Goal: Use online tool/utility: Utilize a website feature to perform a specific function

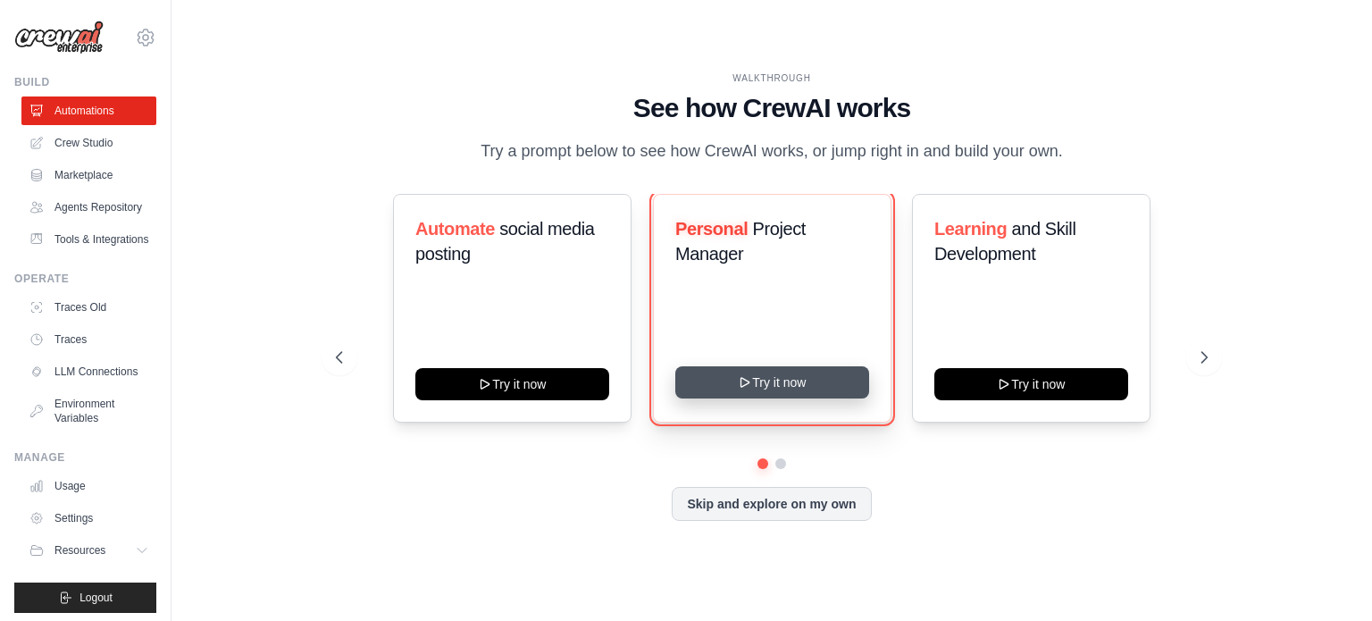
click at [754, 396] on button "Try it now" at bounding box center [772, 382] width 194 height 32
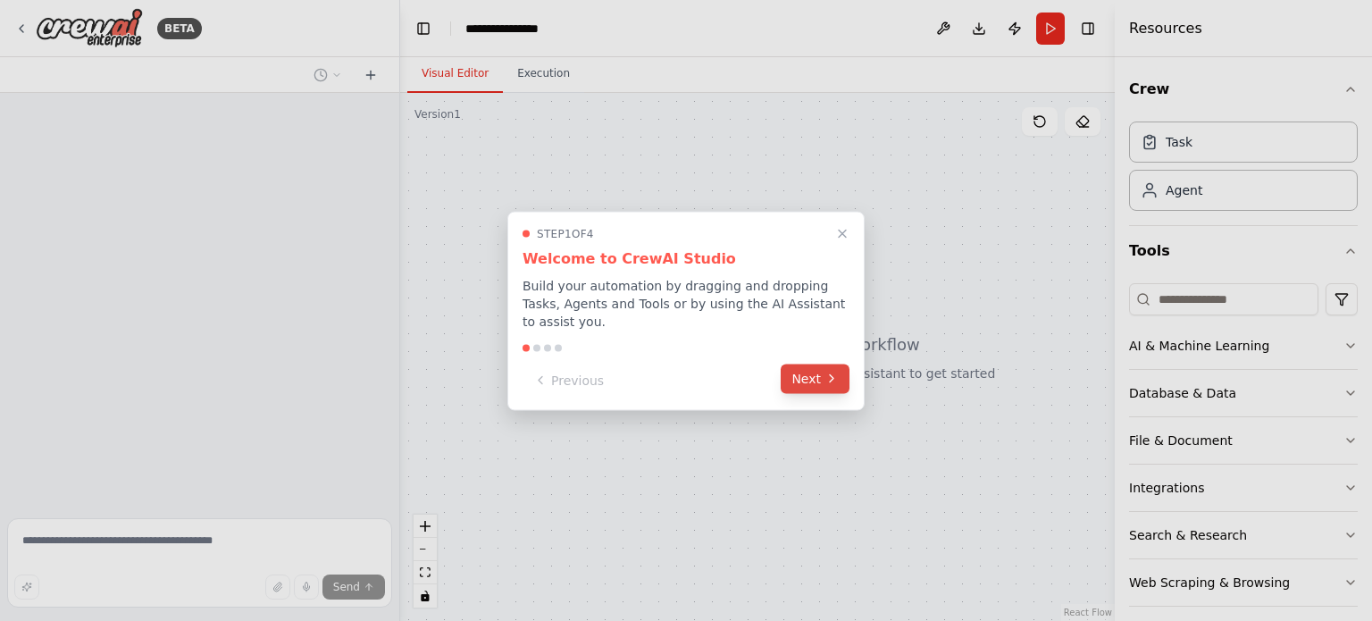
click at [824, 372] on icon at bounding box center [831, 379] width 14 height 14
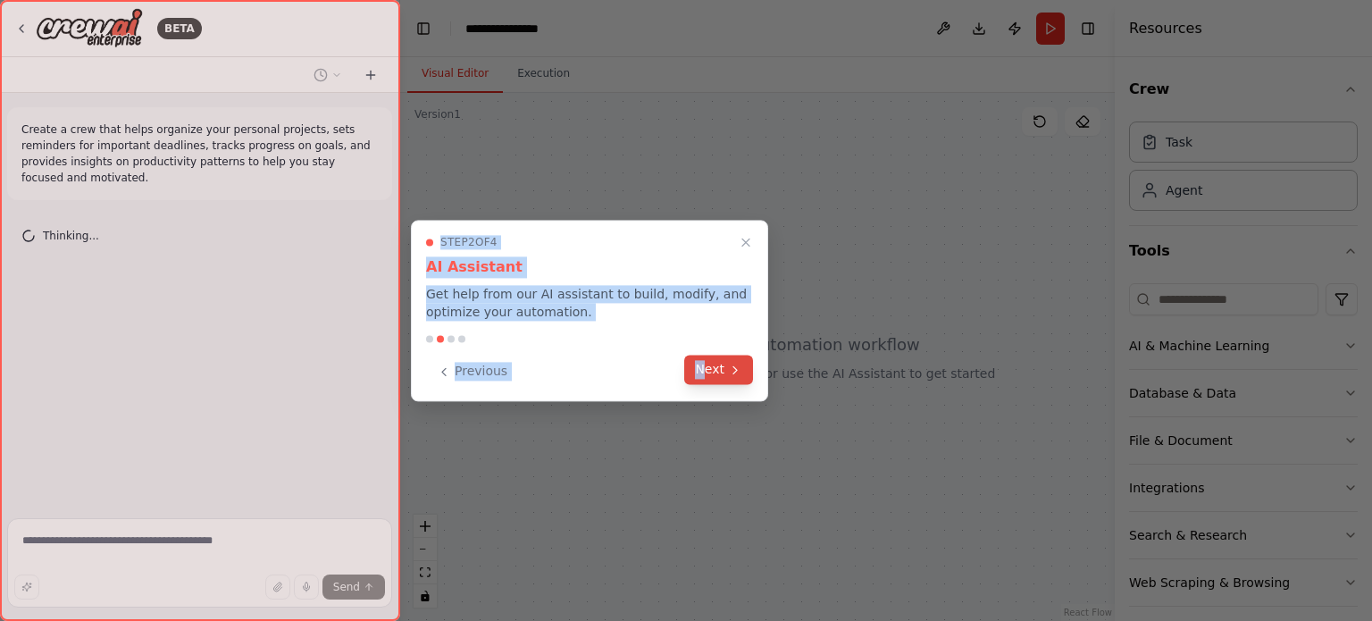
drag, startPoint x: 824, startPoint y: 366, endPoint x: 711, endPoint y: 363, distance: 113.5
click at [711, 363] on div "**********" at bounding box center [686, 310] width 1372 height 621
click at [711, 363] on button "Next" at bounding box center [718, 369] width 69 height 29
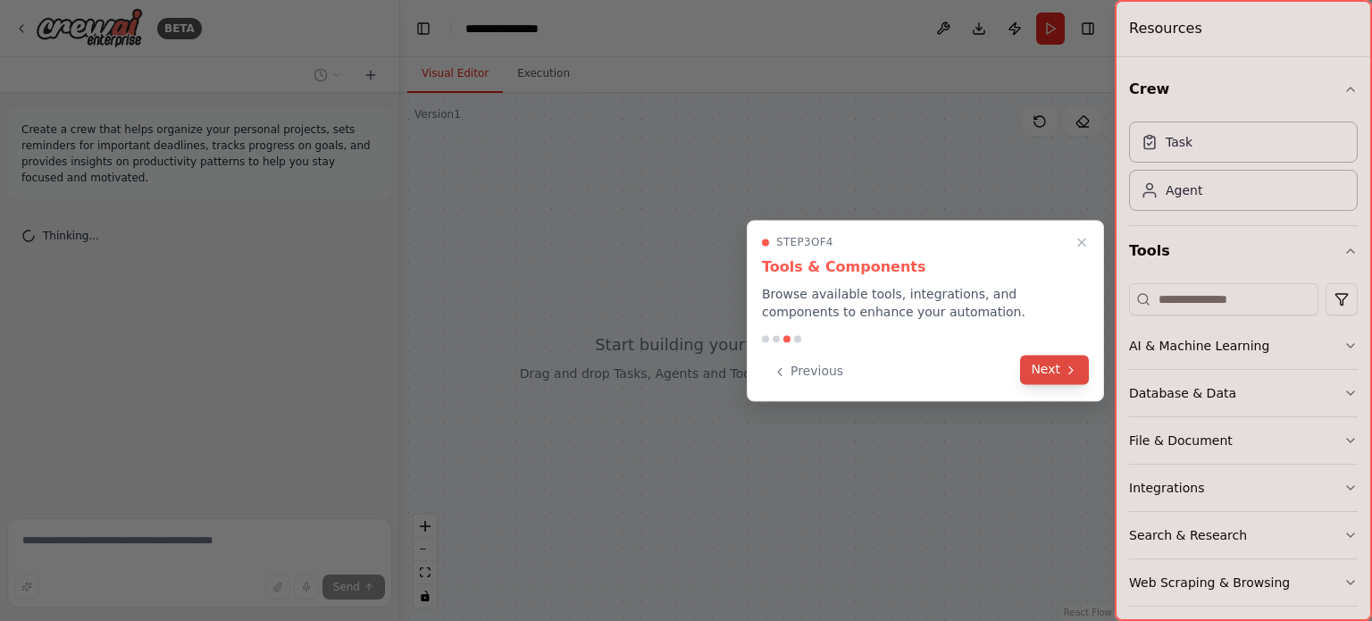
click at [1050, 380] on button "Next" at bounding box center [1054, 369] width 69 height 29
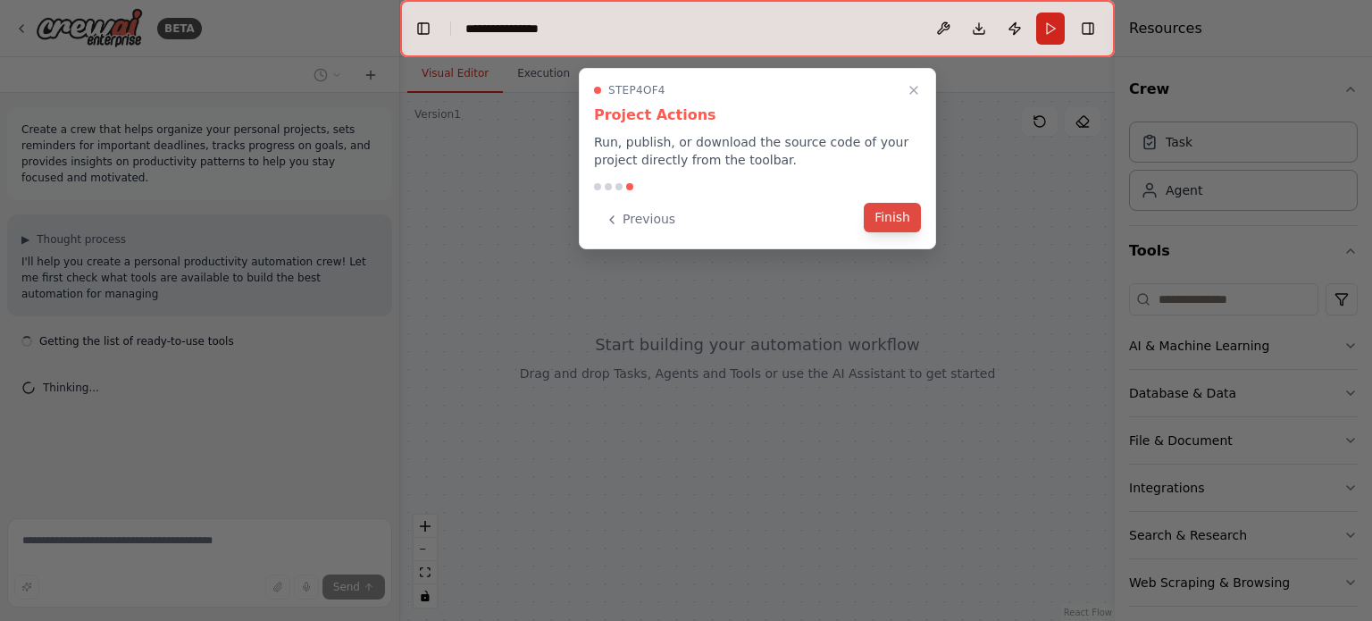
click at [876, 206] on button "Finish" at bounding box center [892, 217] width 57 height 29
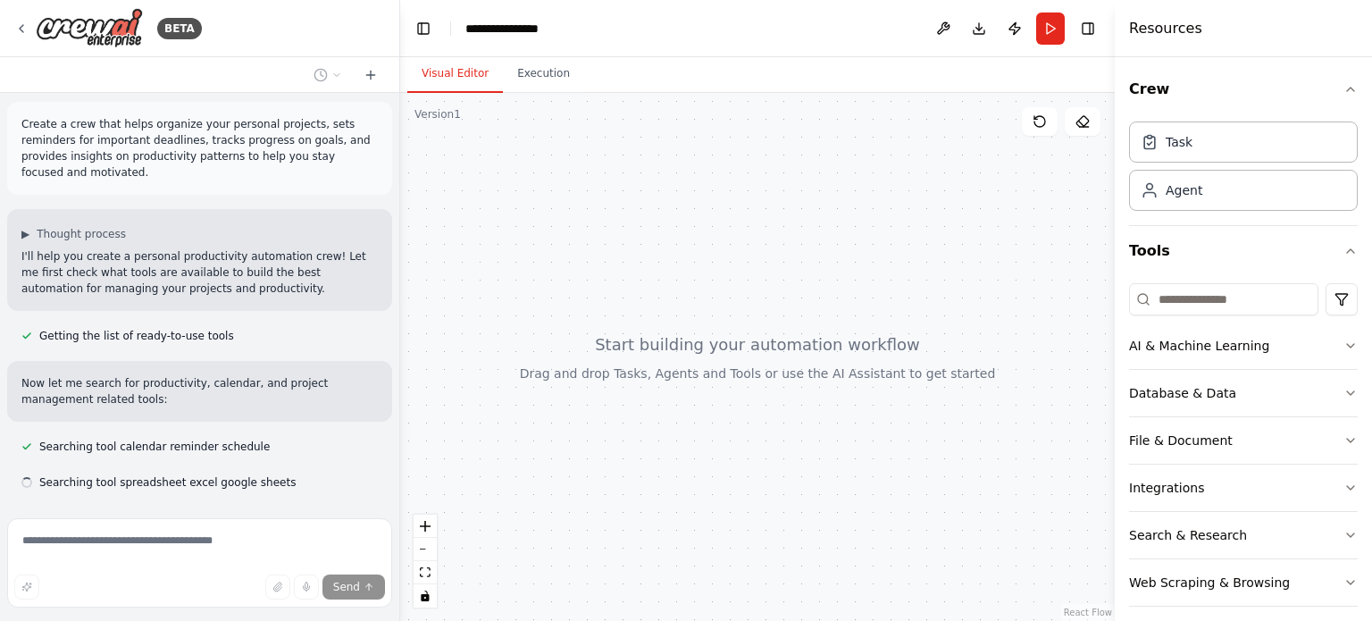
scroll to position [41, 0]
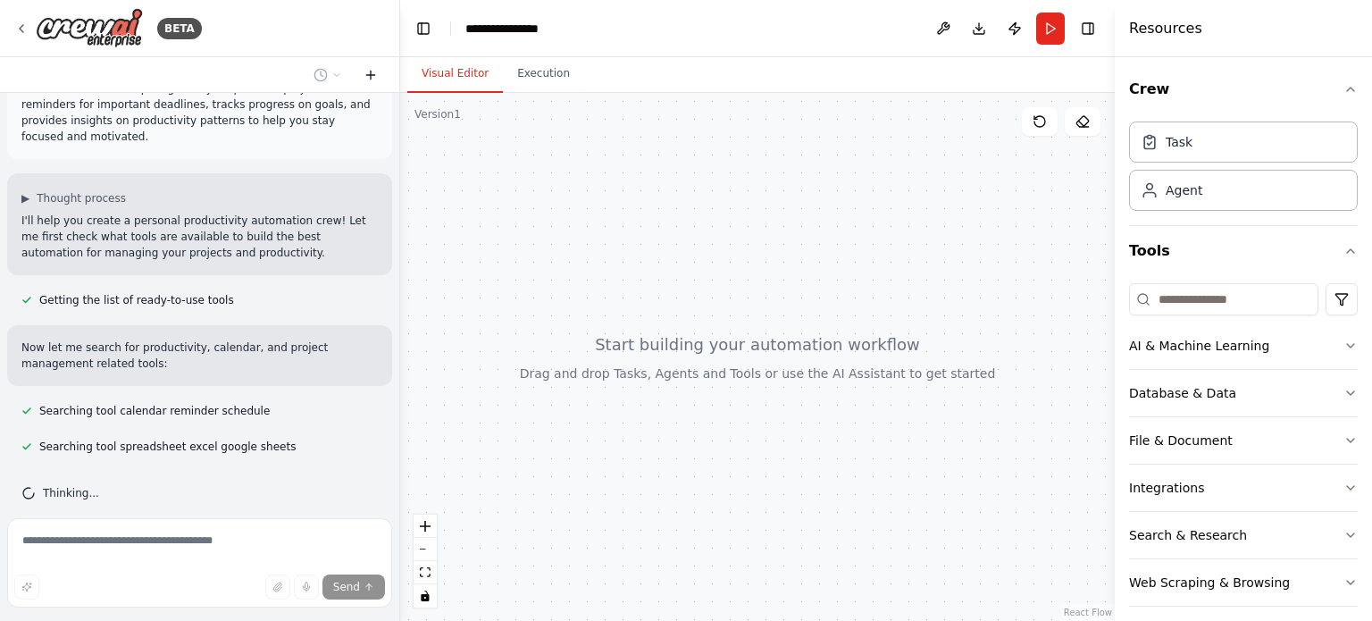
click at [367, 75] on icon at bounding box center [370, 75] width 8 height 0
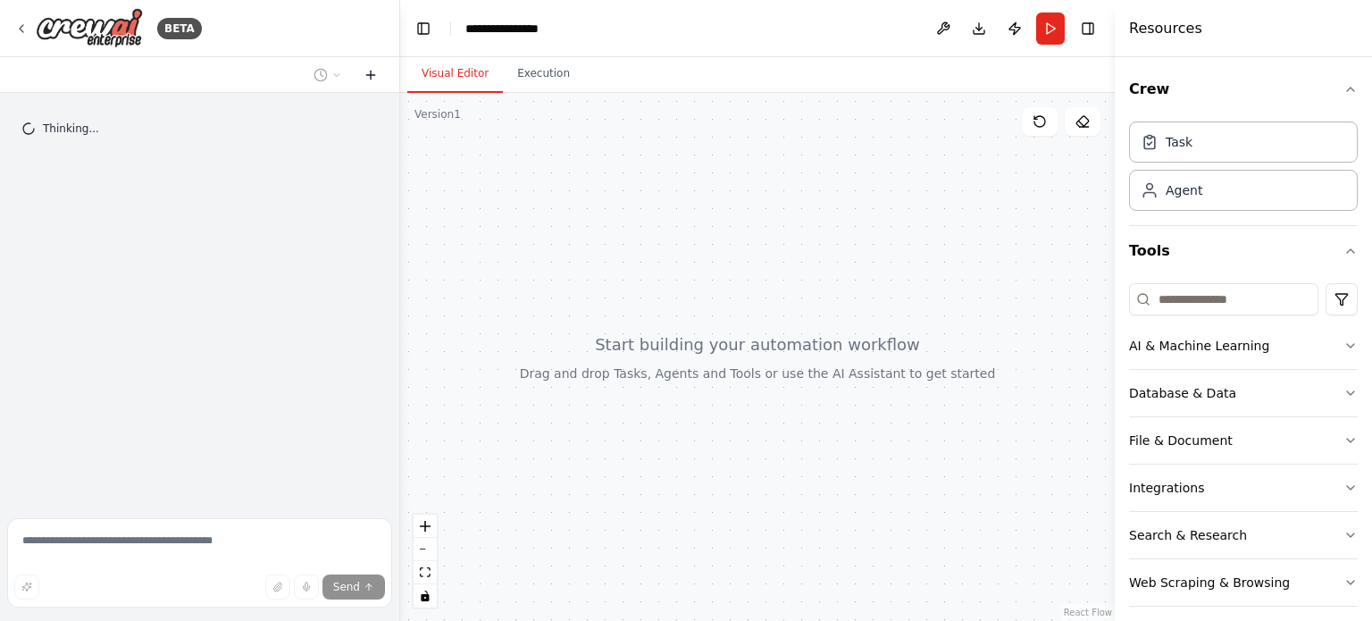
scroll to position [0, 0]
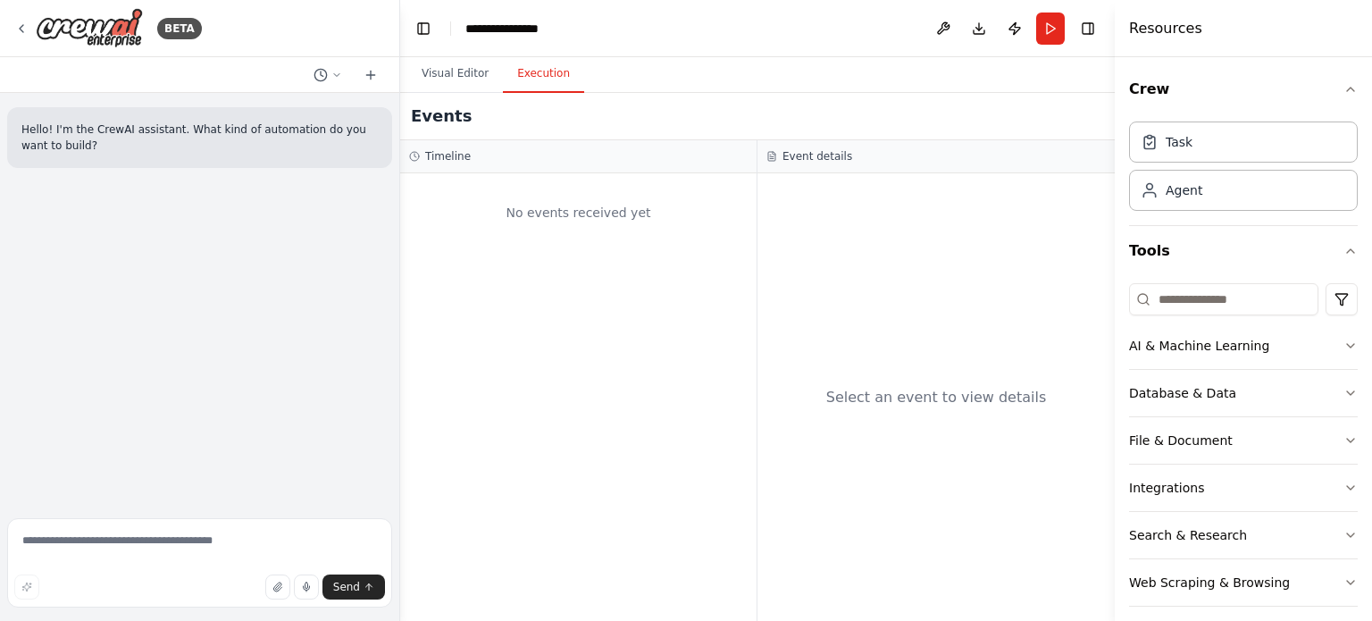
click at [529, 79] on button "Execution" at bounding box center [543, 74] width 81 height 38
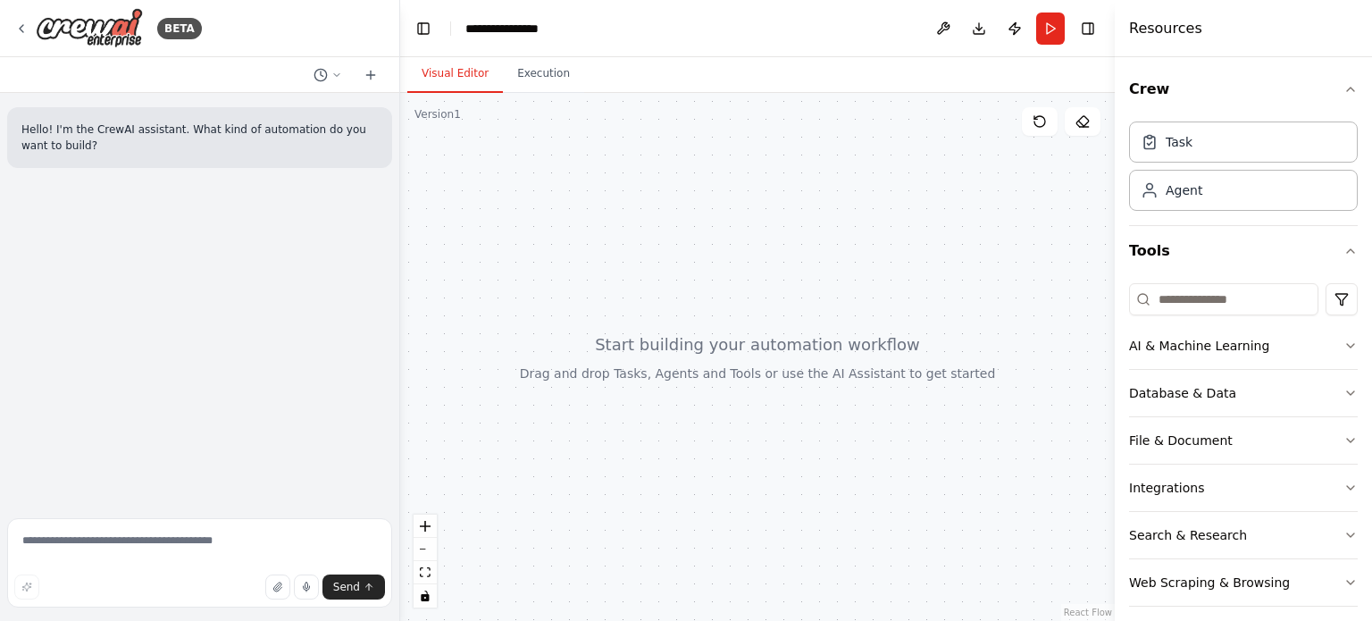
click at [449, 84] on button "Visual Editor" at bounding box center [455, 74] width 96 height 38
click at [279, 589] on icon "button" at bounding box center [276, 586] width 7 height 9
click at [280, 586] on icon "button" at bounding box center [277, 586] width 11 height 11
click at [171, 556] on textarea at bounding box center [199, 562] width 385 height 89
click at [372, 542] on textarea "**********" at bounding box center [199, 562] width 385 height 89
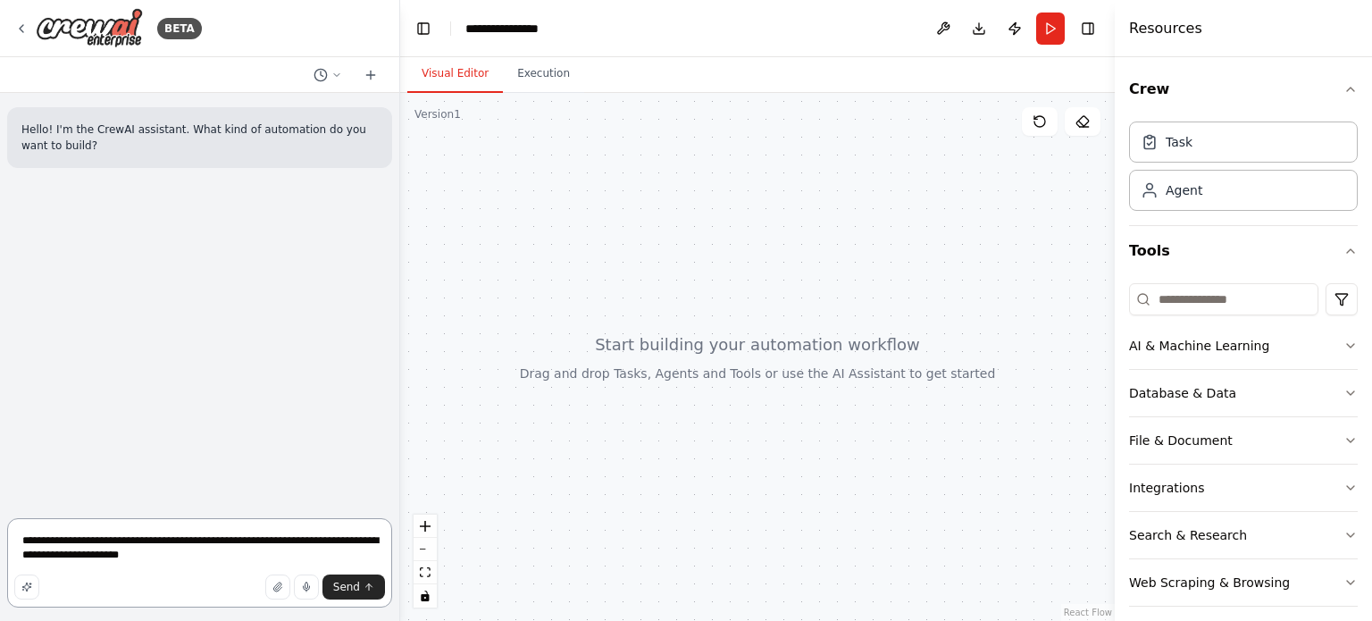
click at [75, 556] on textarea "**********" at bounding box center [199, 562] width 385 height 89
click at [114, 559] on textarea "**********" at bounding box center [199, 562] width 385 height 89
click at [154, 559] on textarea "**********" at bounding box center [199, 562] width 385 height 89
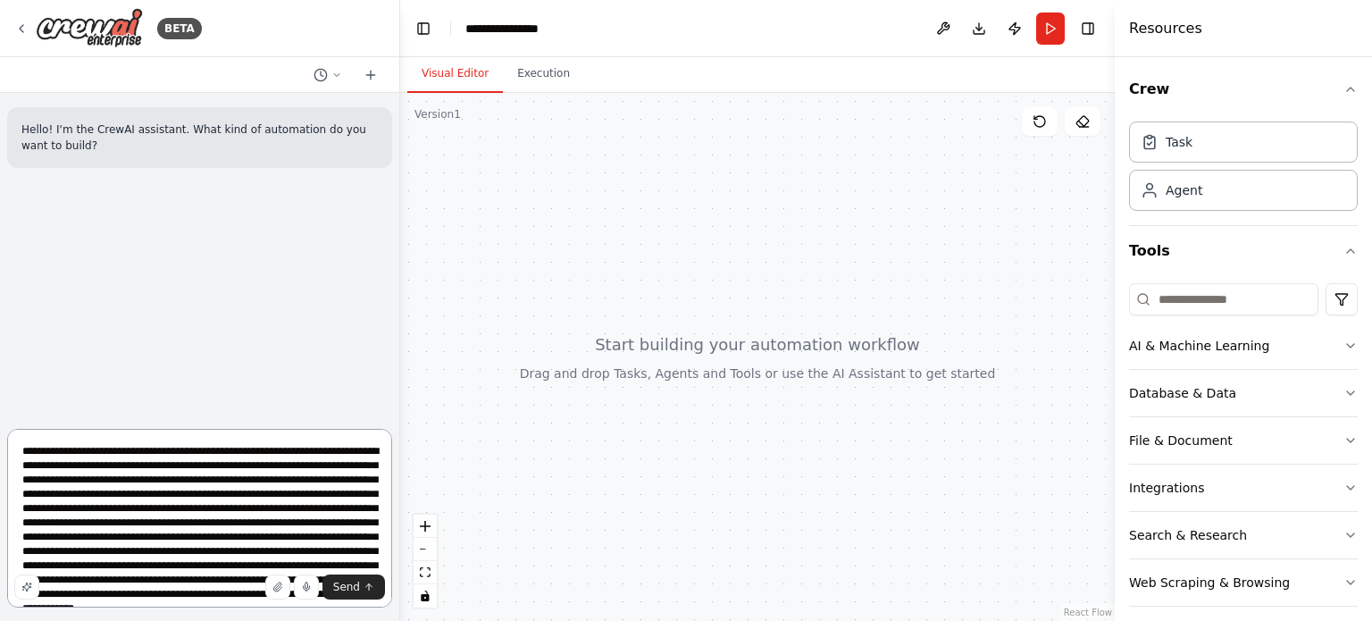
drag, startPoint x: 236, startPoint y: 564, endPoint x: 0, endPoint y: 423, distance: 274.3
click at [0, 423] on div "**********" at bounding box center [200, 310] width 400 height 621
type textarea "**********"
click at [372, 597] on button "Send" at bounding box center [353, 586] width 63 height 25
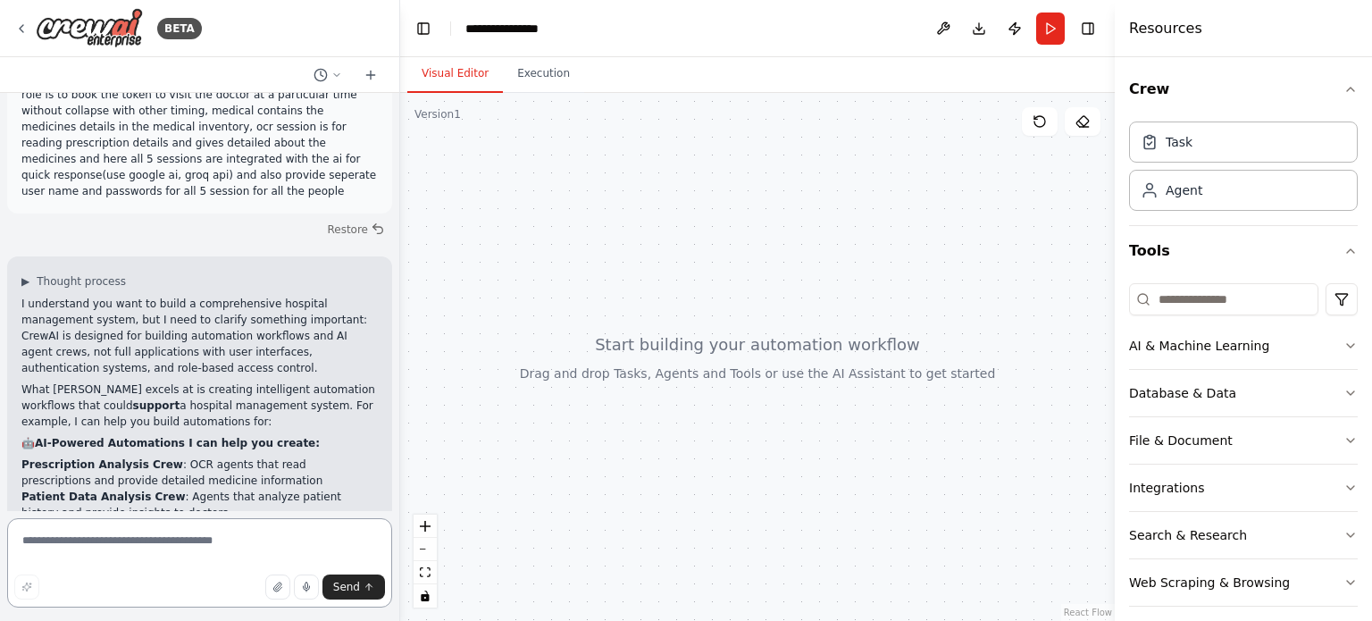
scroll to position [198, 0]
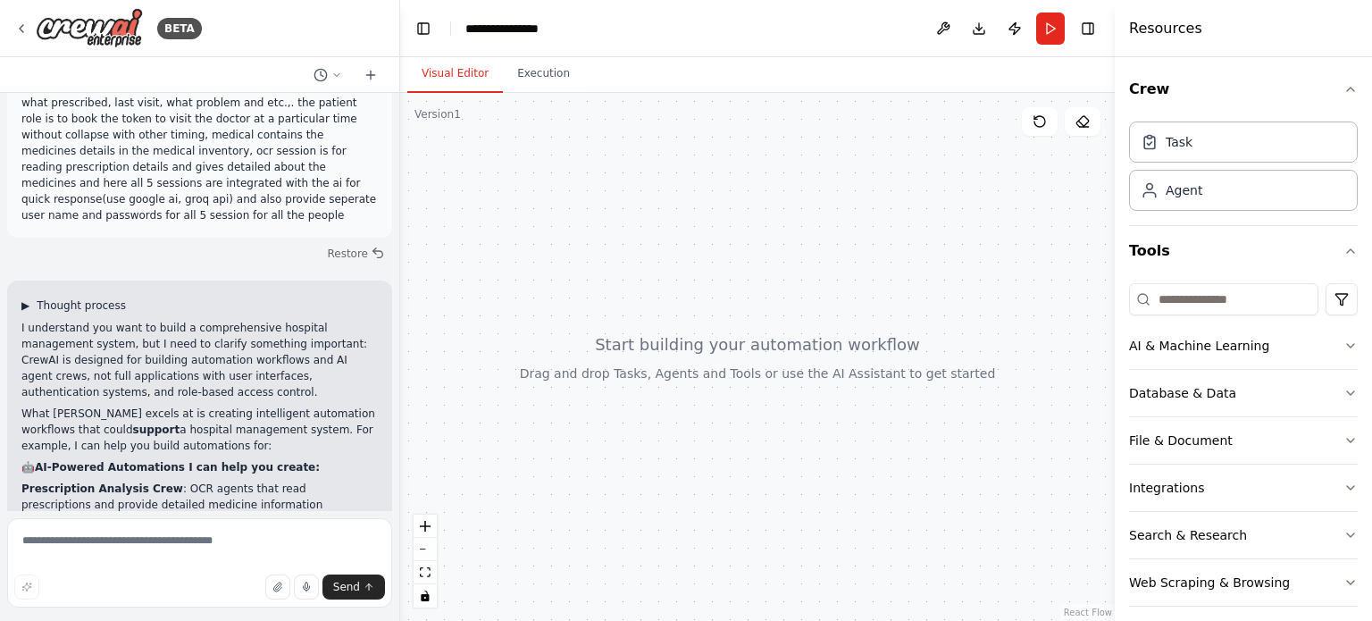
click at [29, 298] on span "▶" at bounding box center [25, 305] width 8 height 14
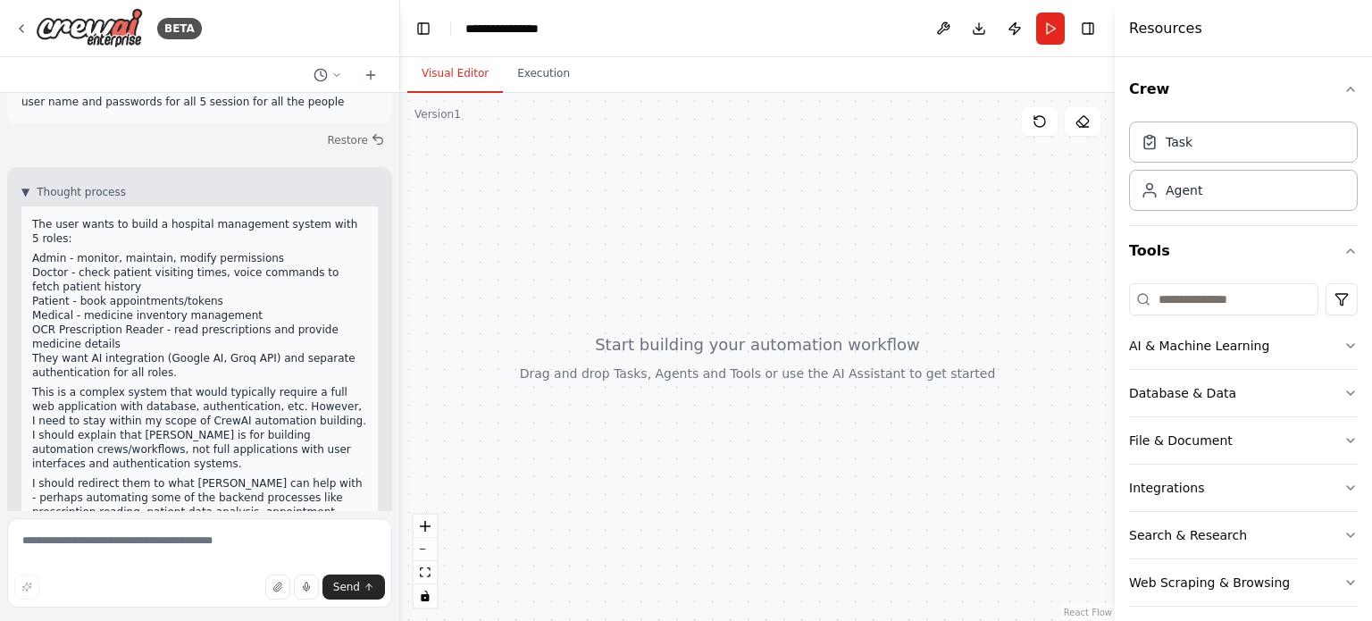
scroll to position [60, 0]
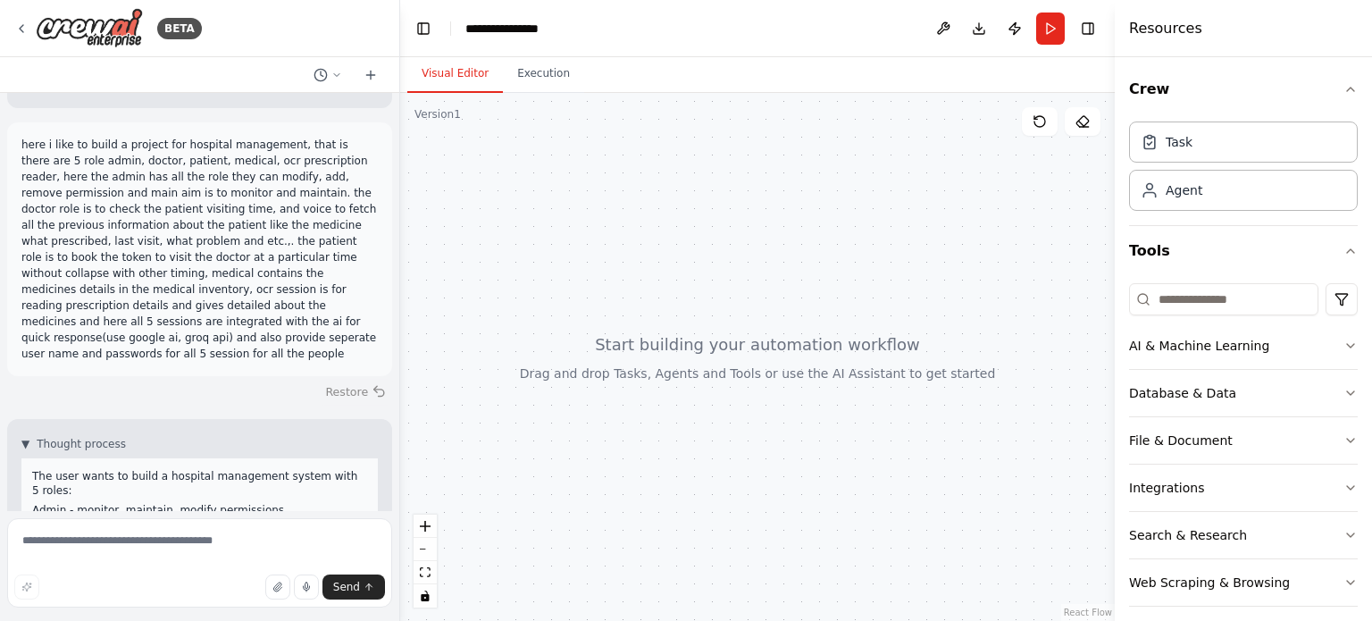
click at [344, 379] on button "Restore" at bounding box center [356, 392] width 76 height 26
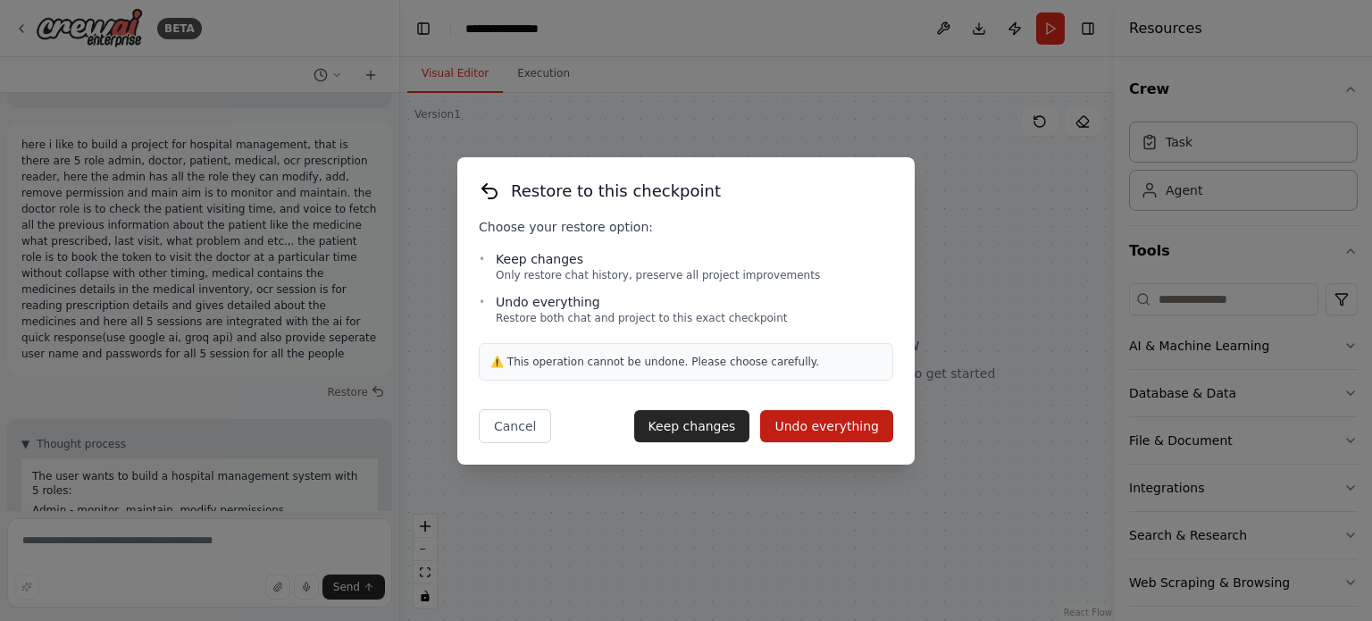
click at [498, 481] on div "Restore to this checkpoint Choose your restore option: • Keep changes Only rest…" at bounding box center [686, 310] width 1372 height 621
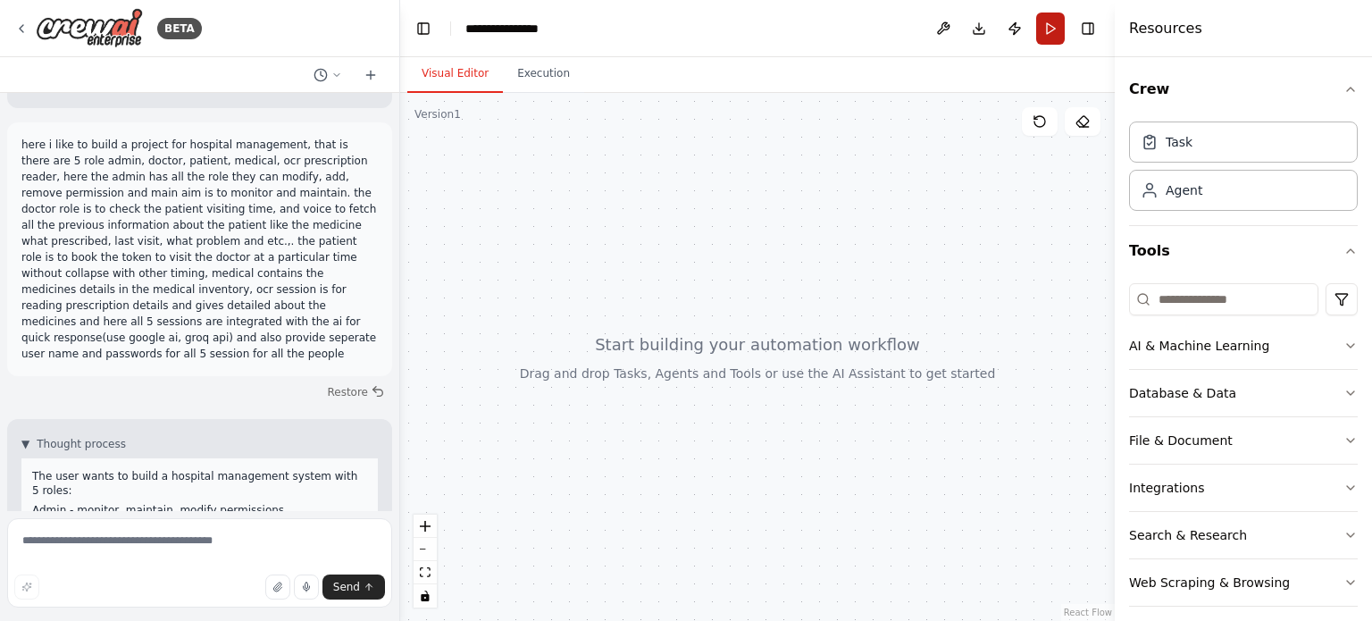
click at [1048, 24] on button "Run" at bounding box center [1050, 29] width 29 height 32
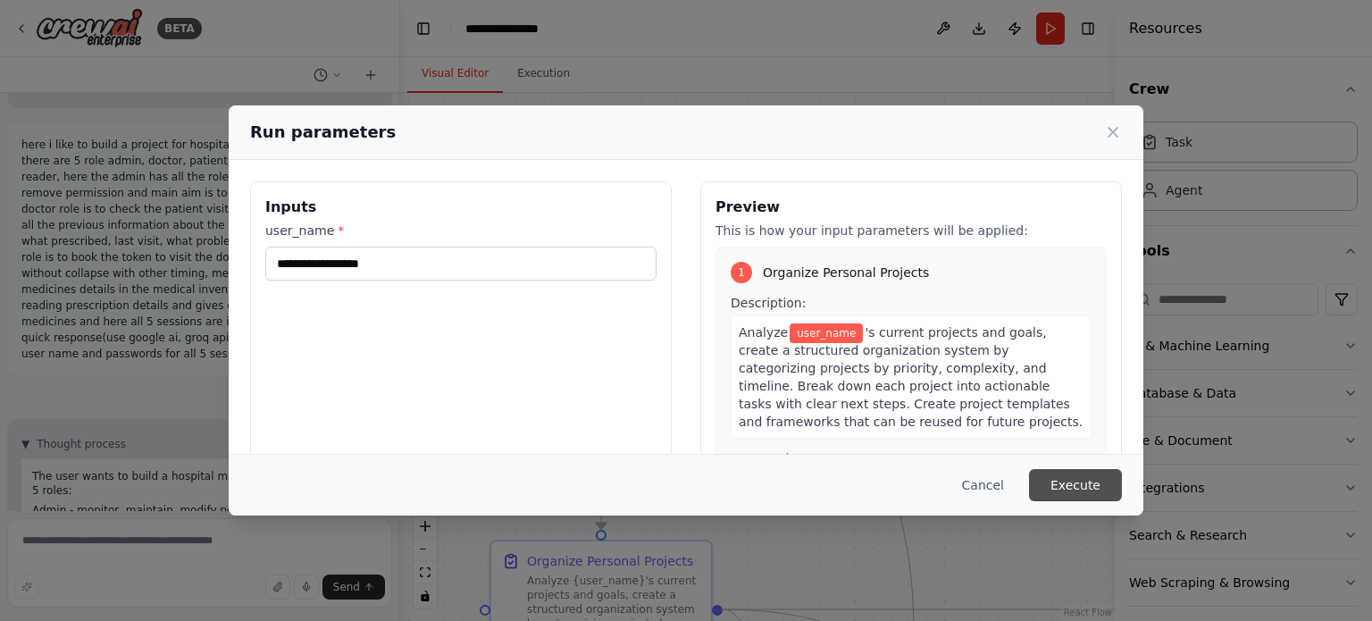
click at [1084, 486] on button "Execute" at bounding box center [1075, 485] width 93 height 32
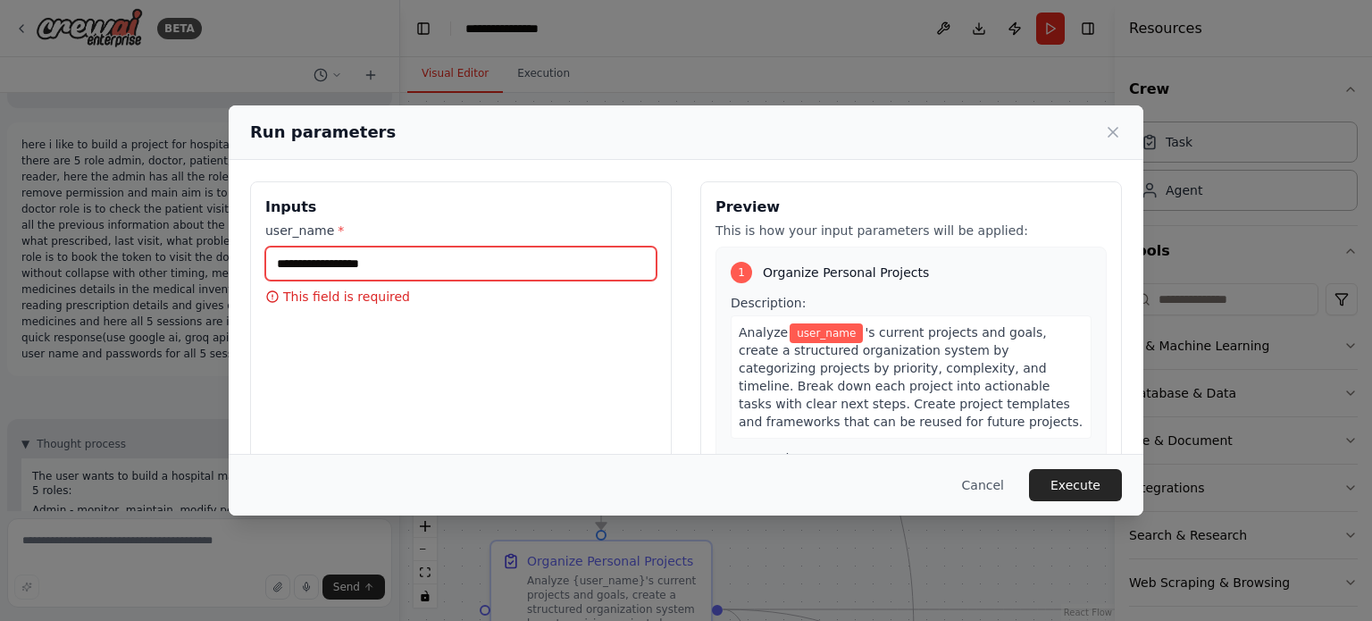
click at [524, 265] on input "user_name *" at bounding box center [460, 263] width 391 height 34
type input "******"
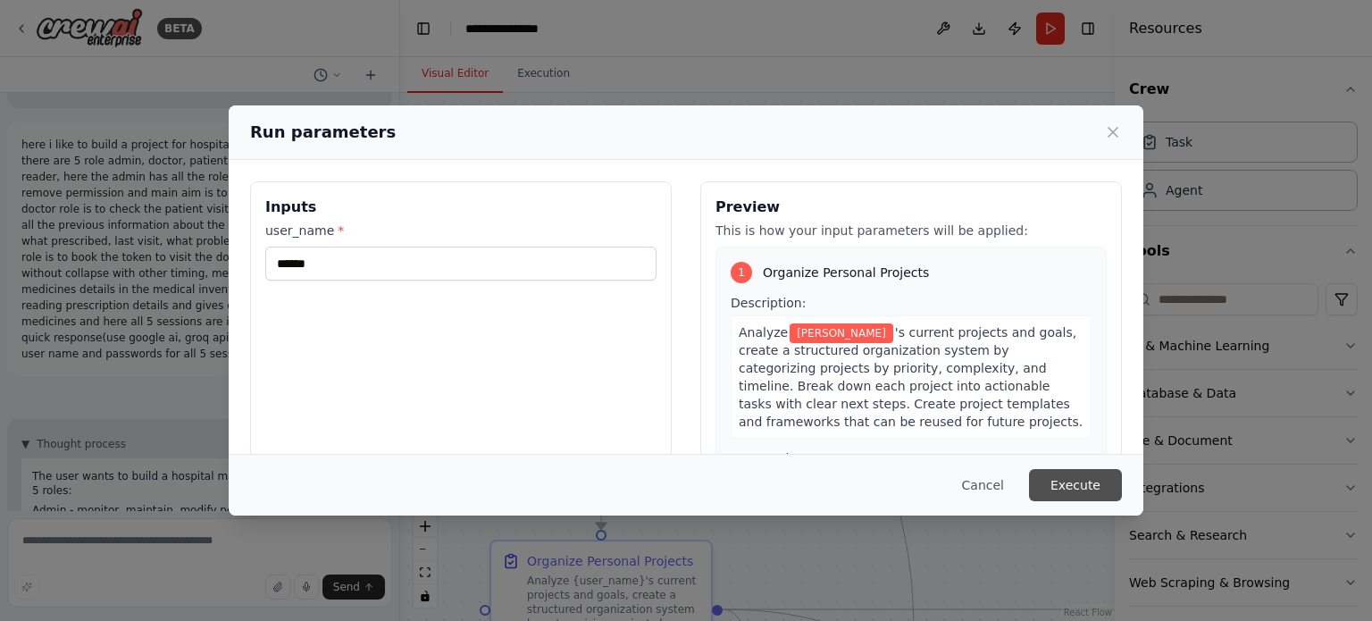
click at [1084, 496] on button "Execute" at bounding box center [1075, 485] width 93 height 32
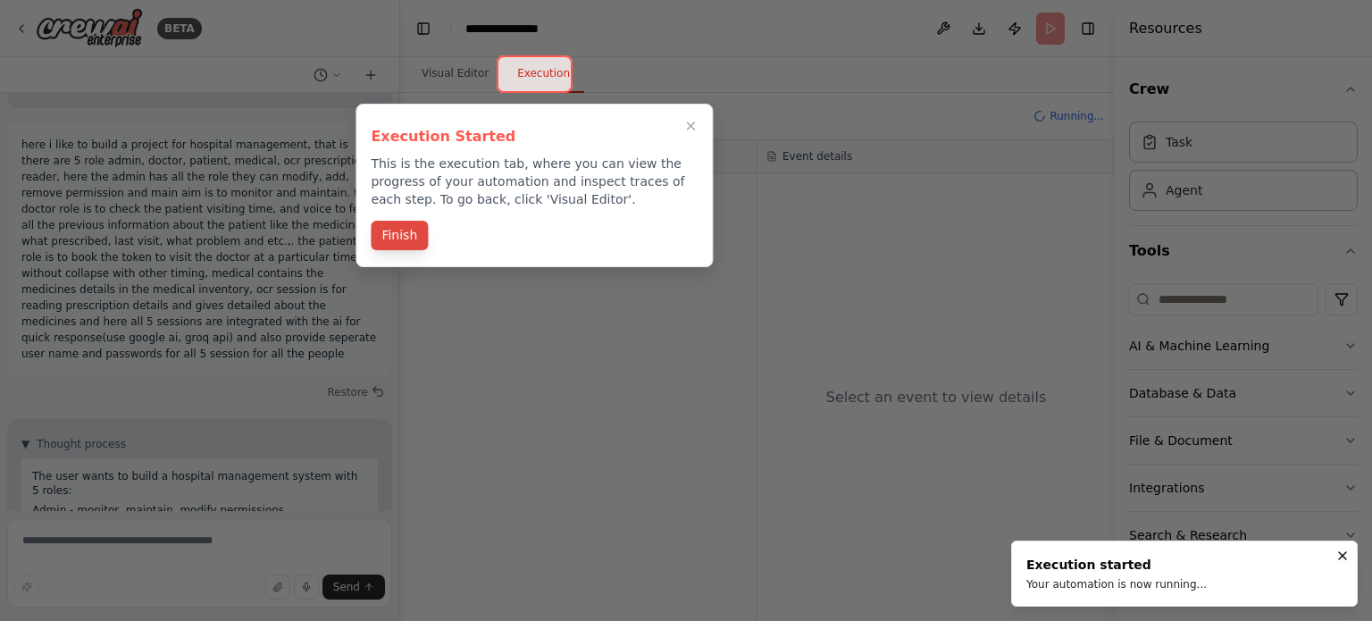
click at [390, 240] on button "Finish" at bounding box center [399, 235] width 57 height 29
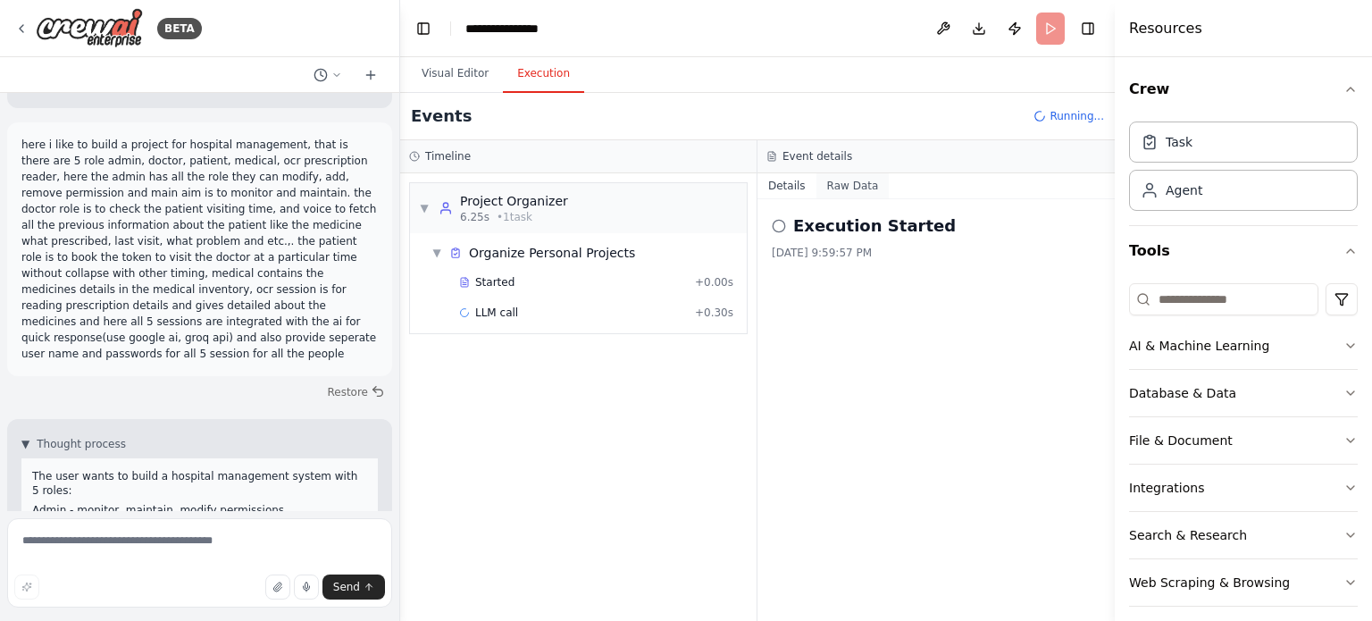
click at [836, 179] on button "Raw Data" at bounding box center [852, 185] width 73 height 25
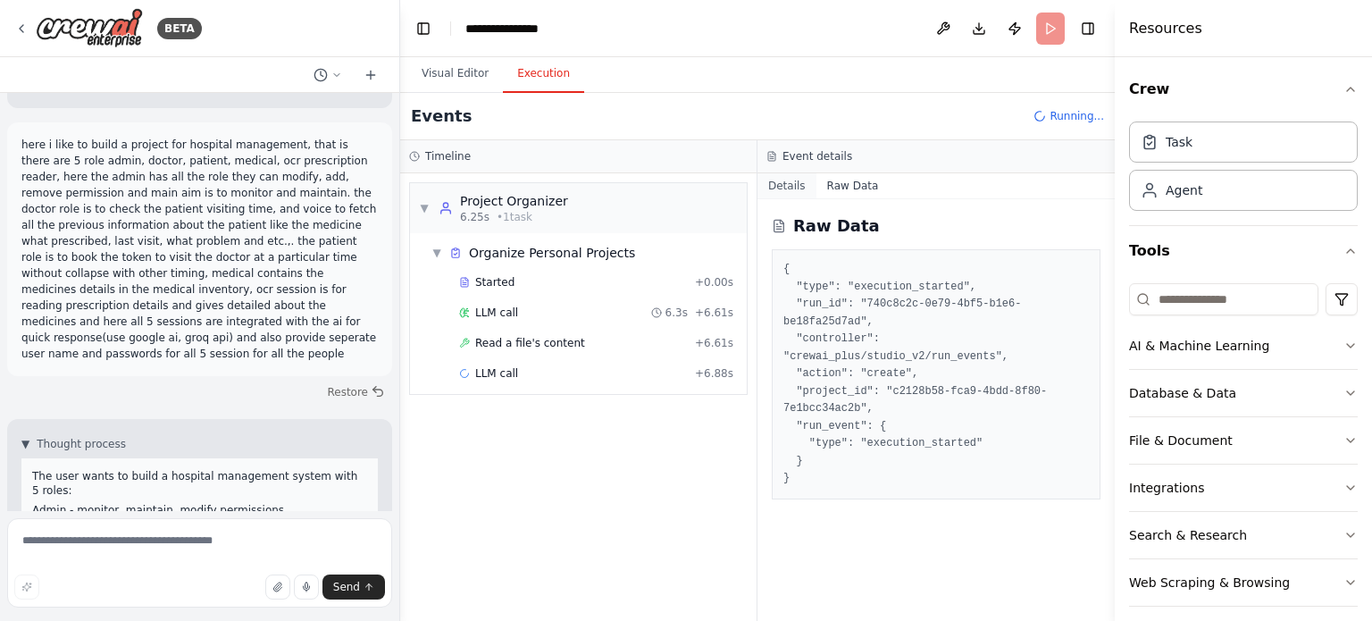
click at [798, 184] on button "Details" at bounding box center [786, 185] width 59 height 25
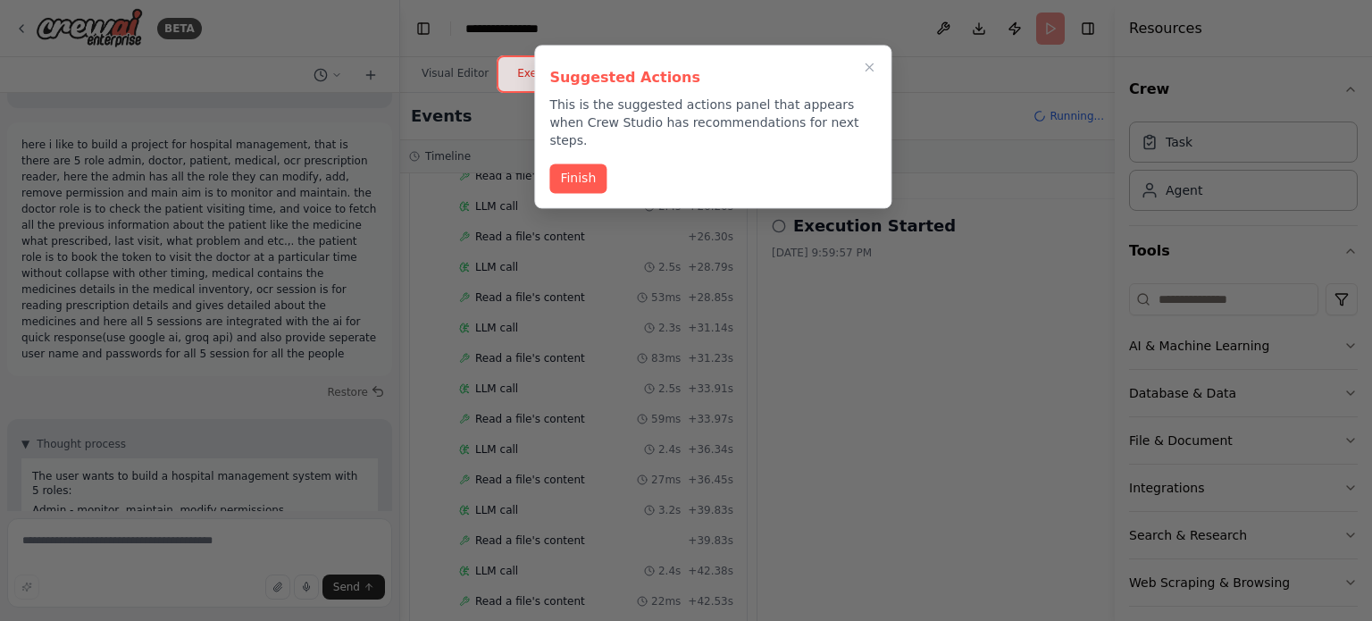
scroll to position [2646, 0]
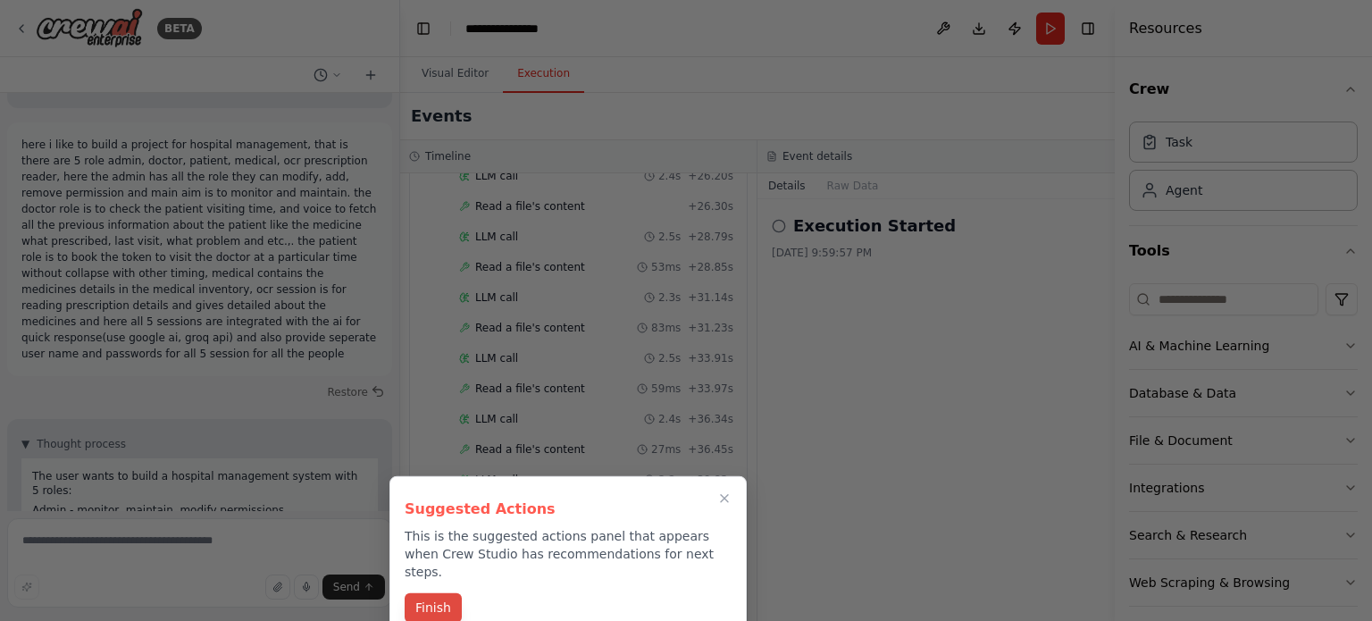
click at [412, 593] on button "Finish" at bounding box center [433, 607] width 57 height 29
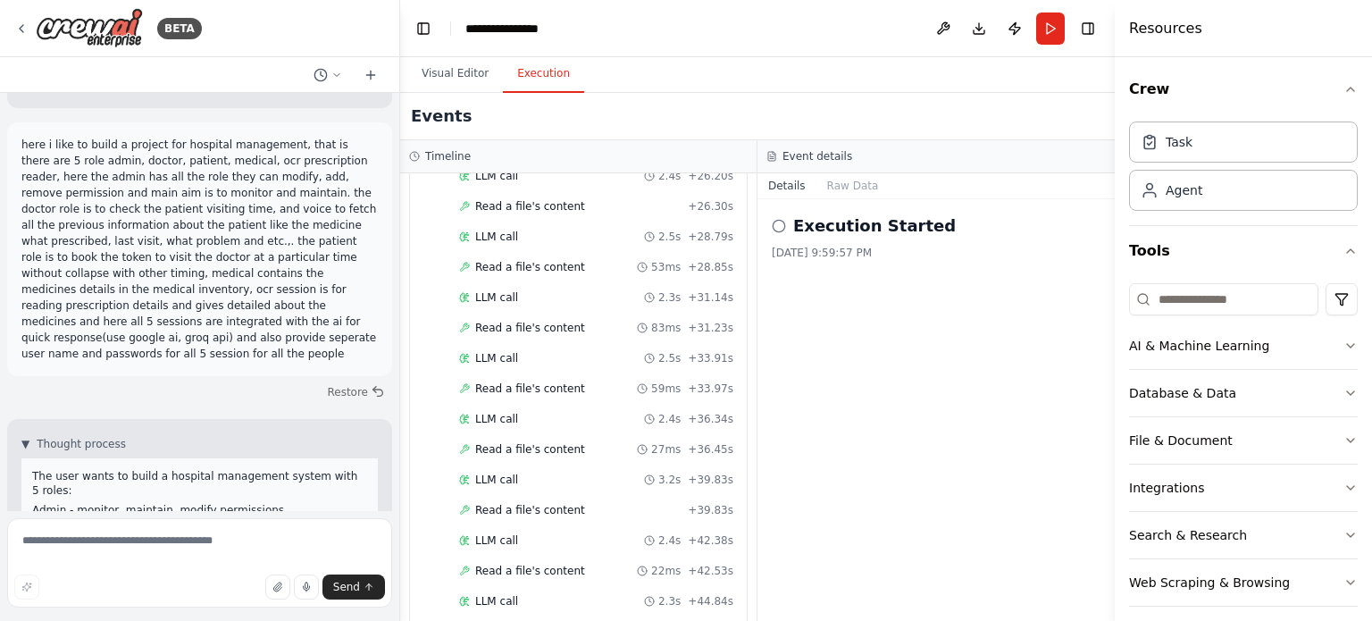
click at [924, 266] on div "Execution Started 9/29/2025, 9:59:57 PM" at bounding box center [935, 410] width 357 height 422
click at [1185, 346] on div "AI & Machine Learning" at bounding box center [1199, 346] width 140 height 18
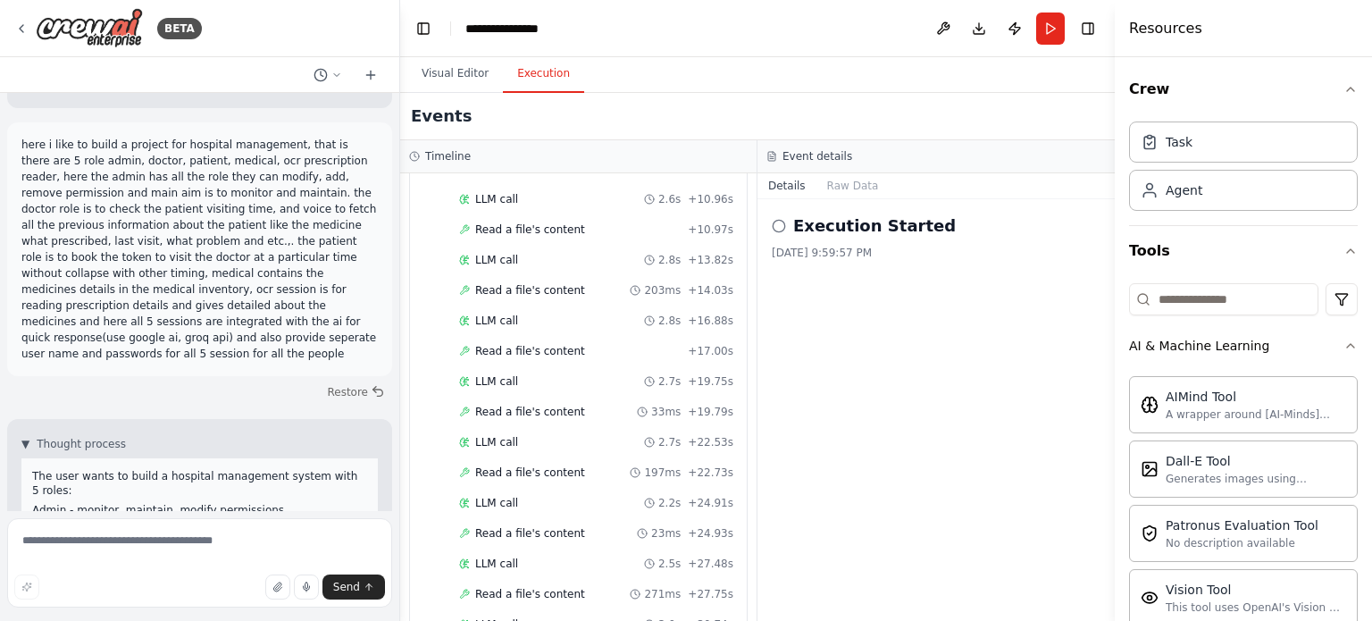
scroll to position [1438, 0]
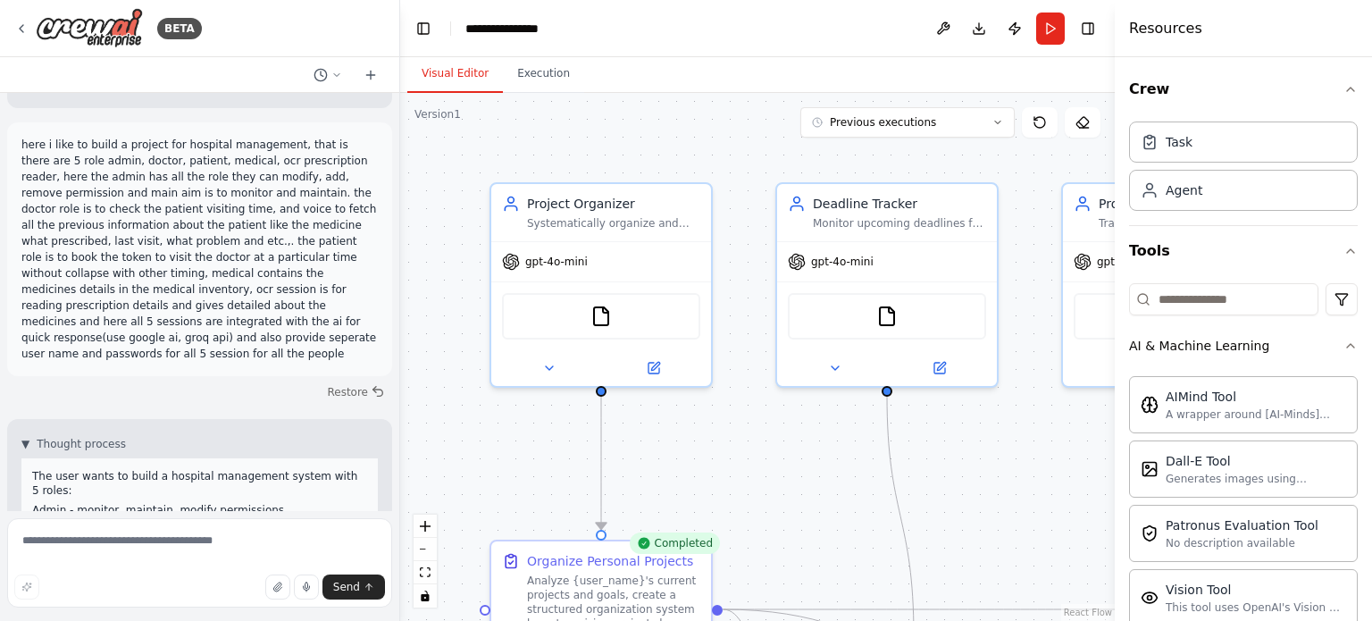
click at [450, 78] on button "Visual Editor" at bounding box center [455, 74] width 96 height 38
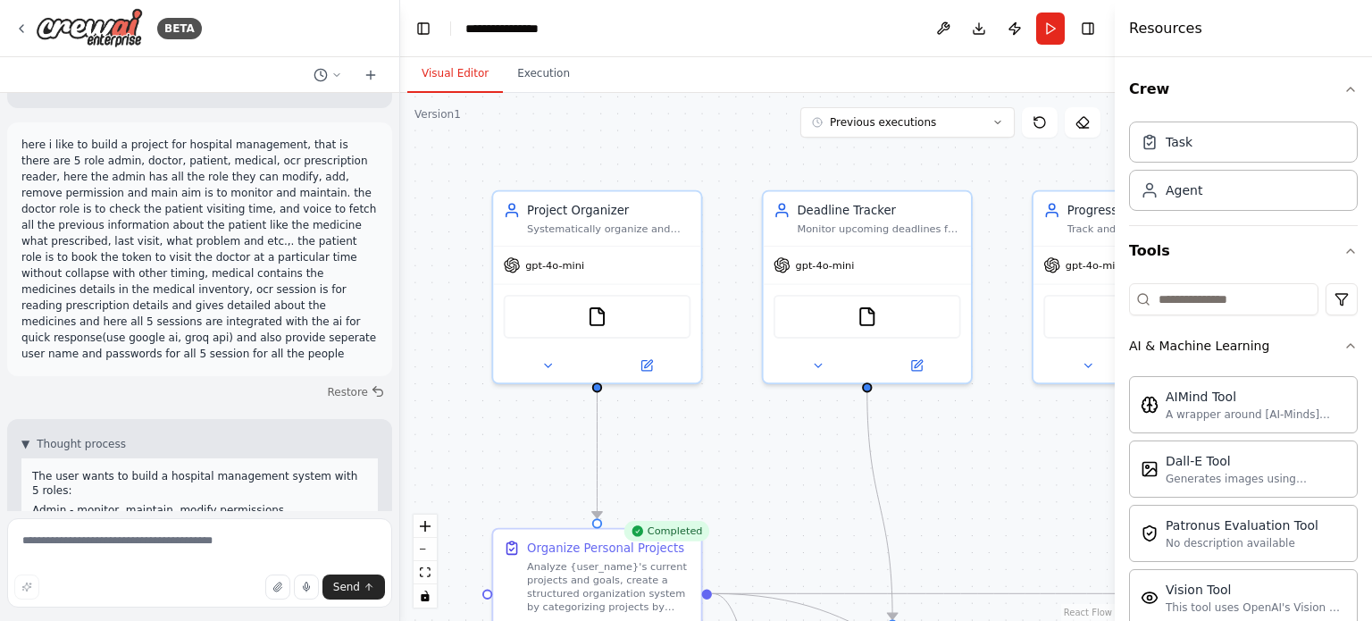
scroll to position [1027, 0]
